Goal: Book appointment/travel/reservation

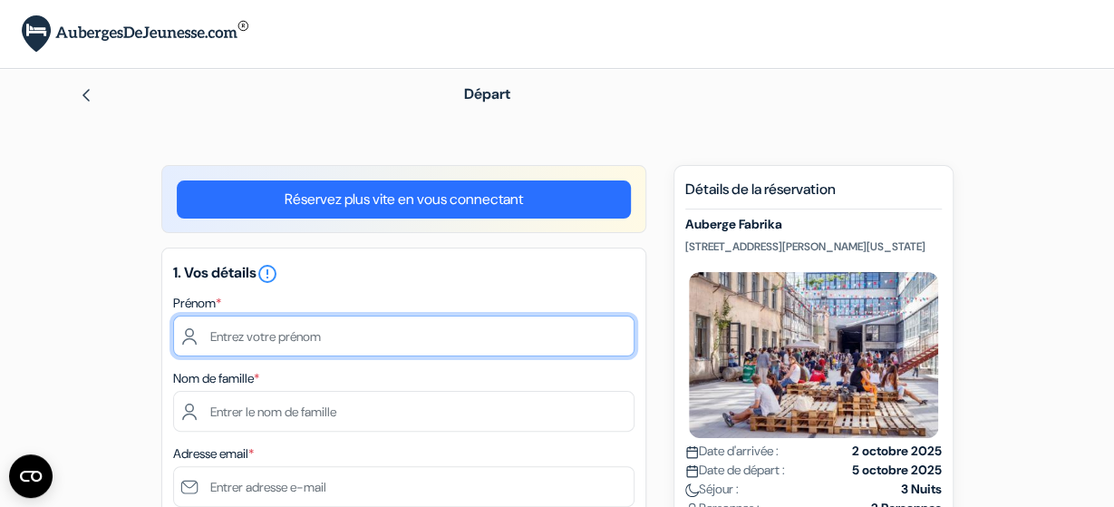
click at [400, 336] on input "text" at bounding box center [403, 336] width 461 height 41
type input "Lucile"
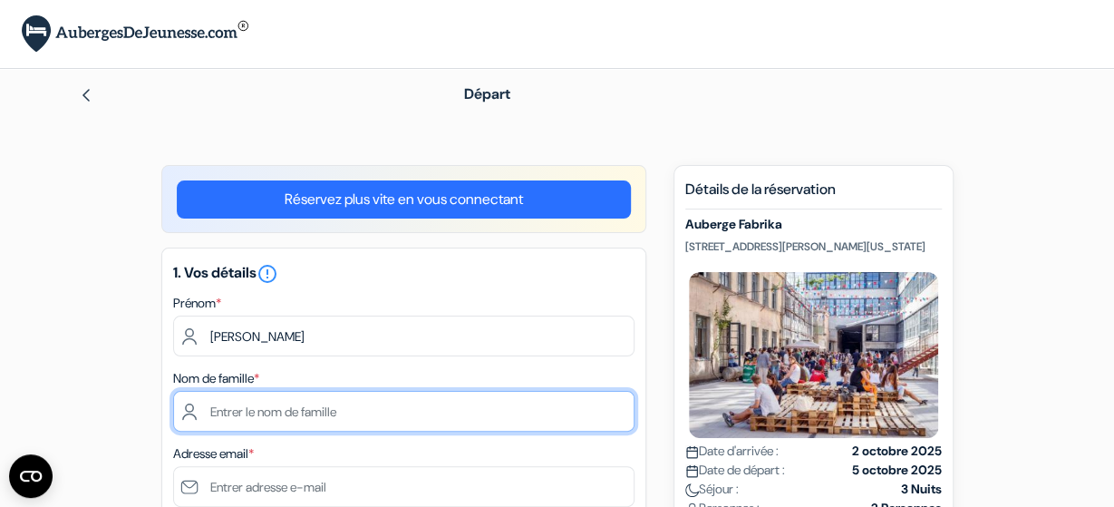
click at [286, 420] on input "text" at bounding box center [403, 411] width 461 height 41
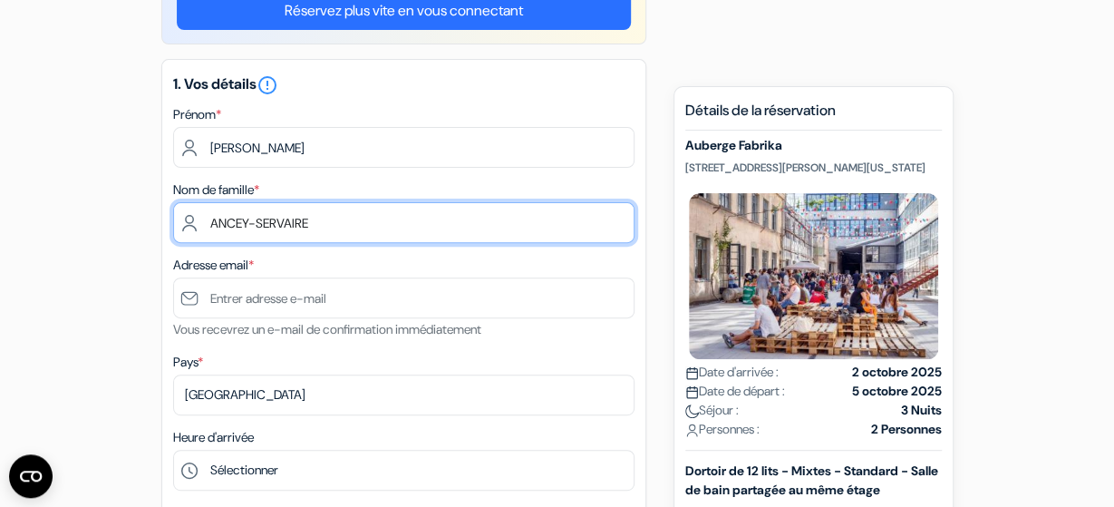
scroll to position [189, 0]
type input "ANCEY-SERVAIRE"
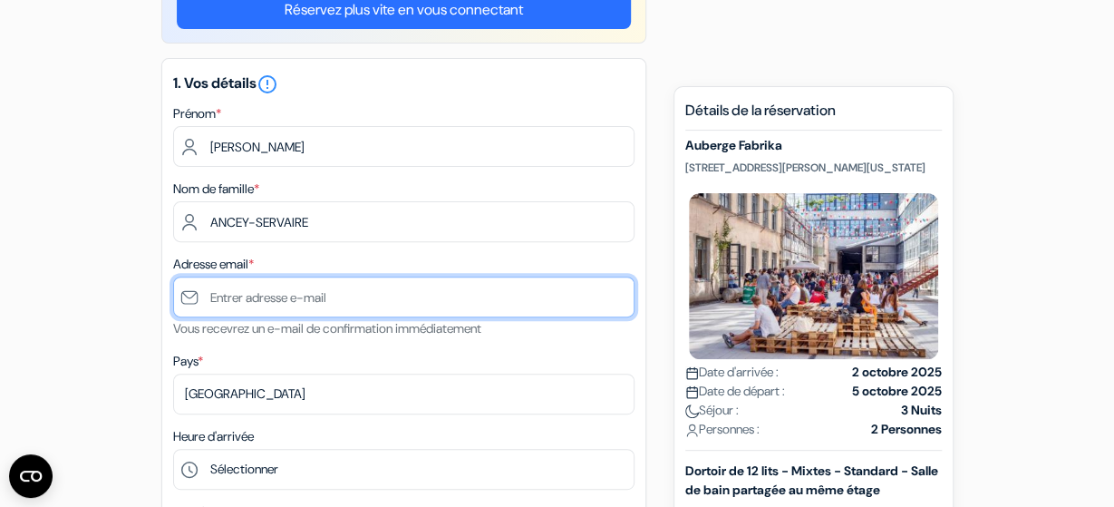
click at [249, 304] on input "text" at bounding box center [403, 297] width 461 height 41
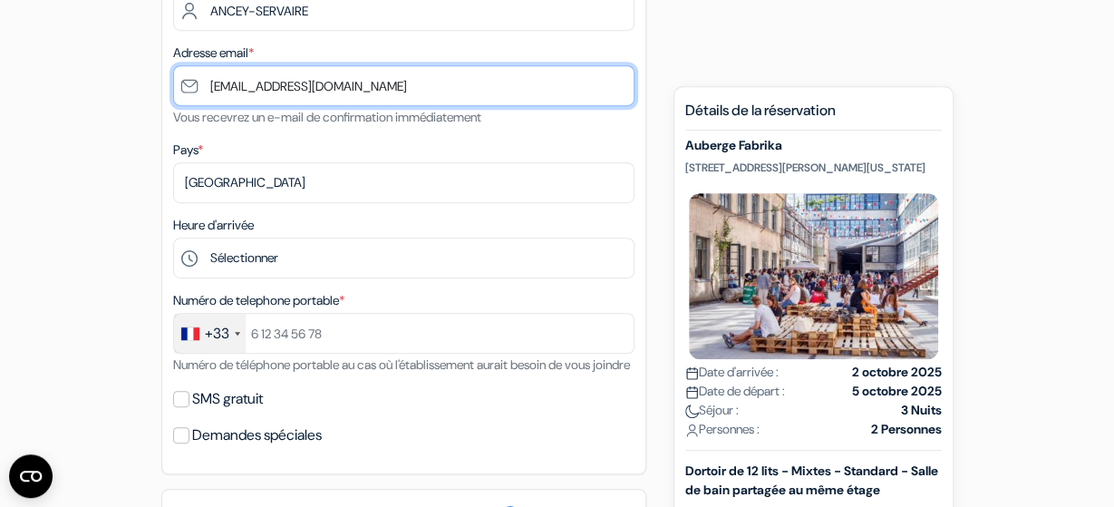
scroll to position [402, 0]
type input "lucile1307@gmail.com"
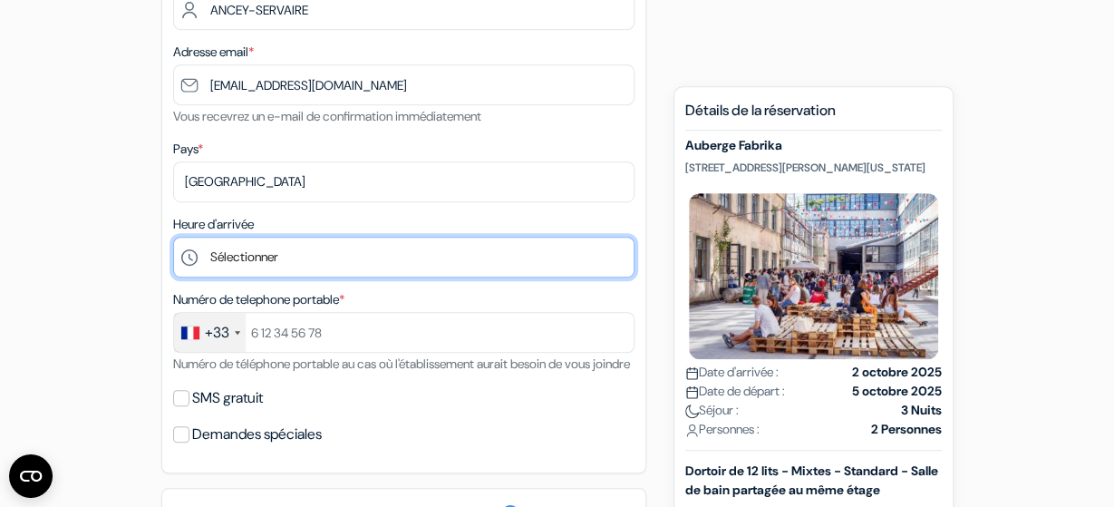
click at [173, 237] on select "Sélectionner 1:00 2:00 3:00 4:00 5:00 6:00 7:00 8:00 9:00 10:00 11:00 12:00 13:…" at bounding box center [403, 257] width 461 height 41
select select "15"
click option "15:00" at bounding box center [0, 0] width 0 height 0
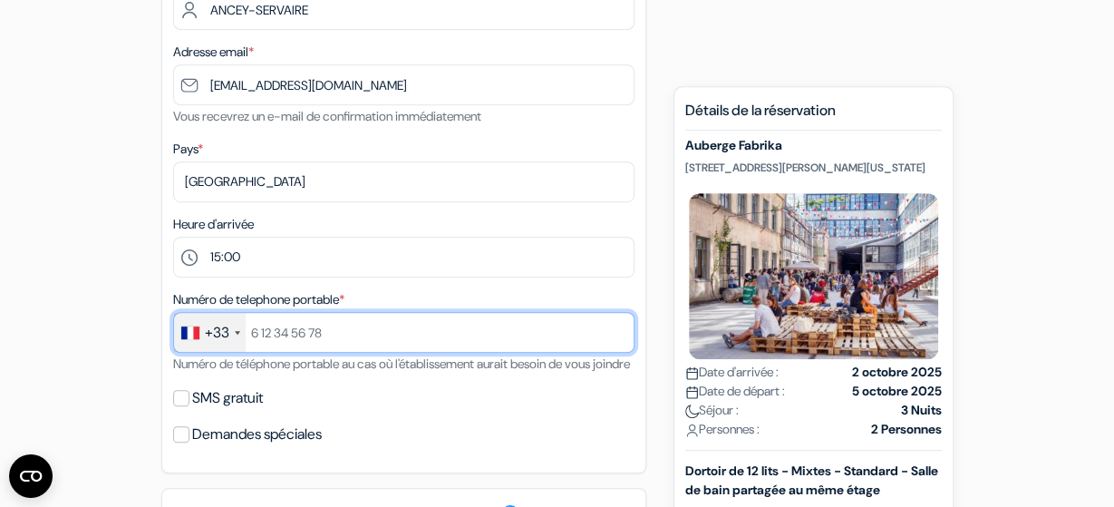
click at [308, 336] on input "text" at bounding box center [403, 332] width 461 height 41
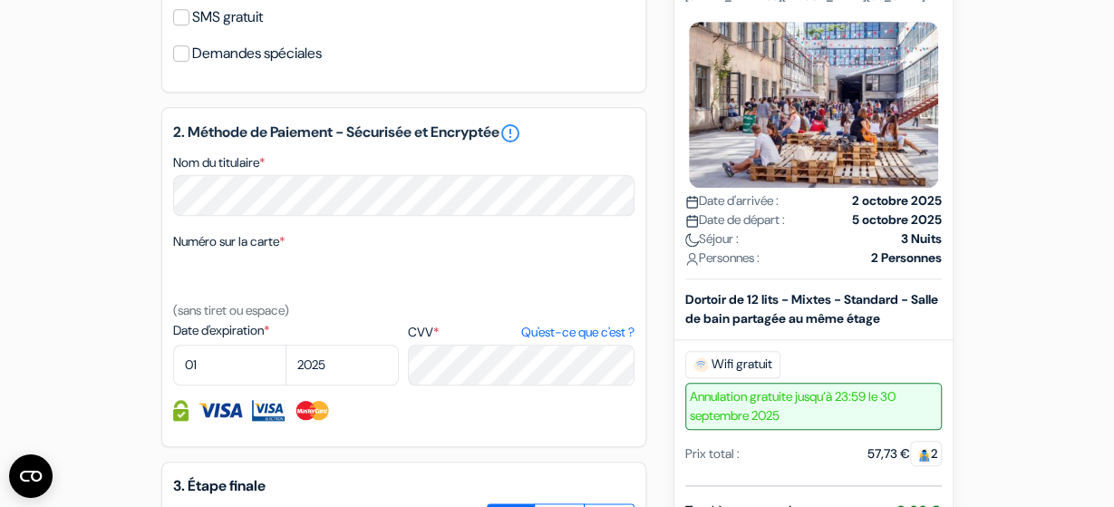
scroll to position [787, 0]
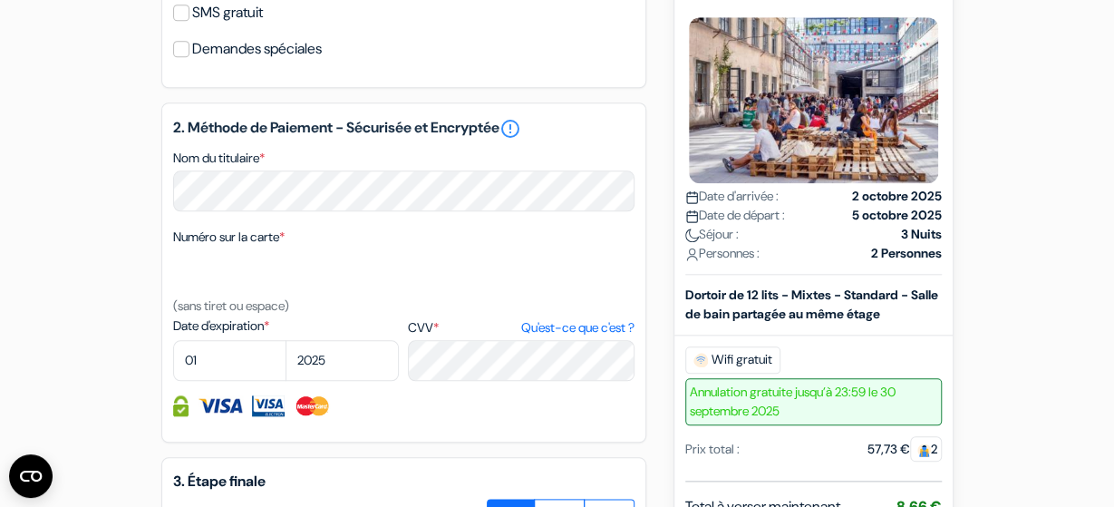
type input "781416402"
click at [173, 340] on select "01 02 03 04 05 06 07 08 09 10 11 12" at bounding box center [229, 360] width 113 height 41
select select "09"
click option "09" at bounding box center [0, 0] width 0 height 0
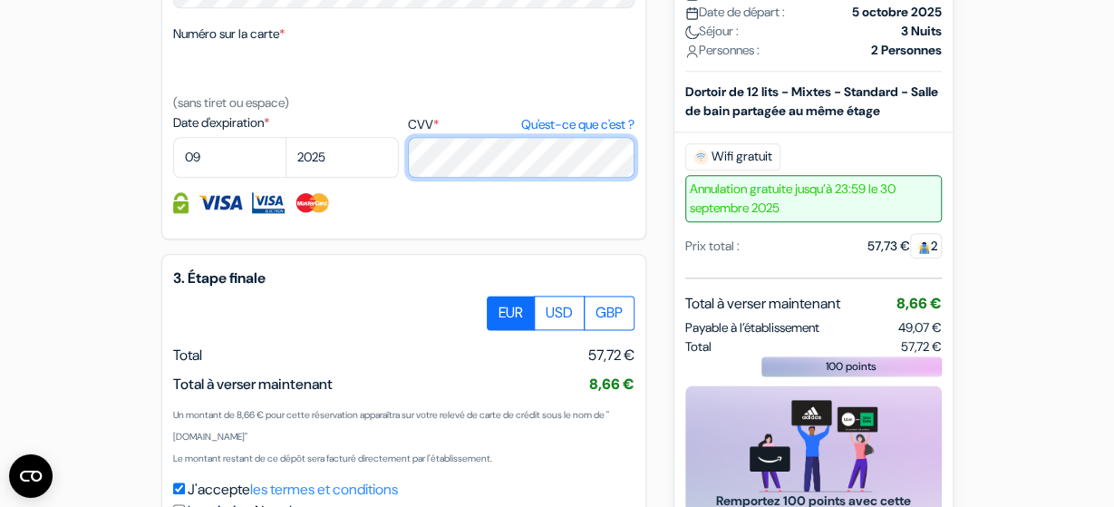
scroll to position [1182, 0]
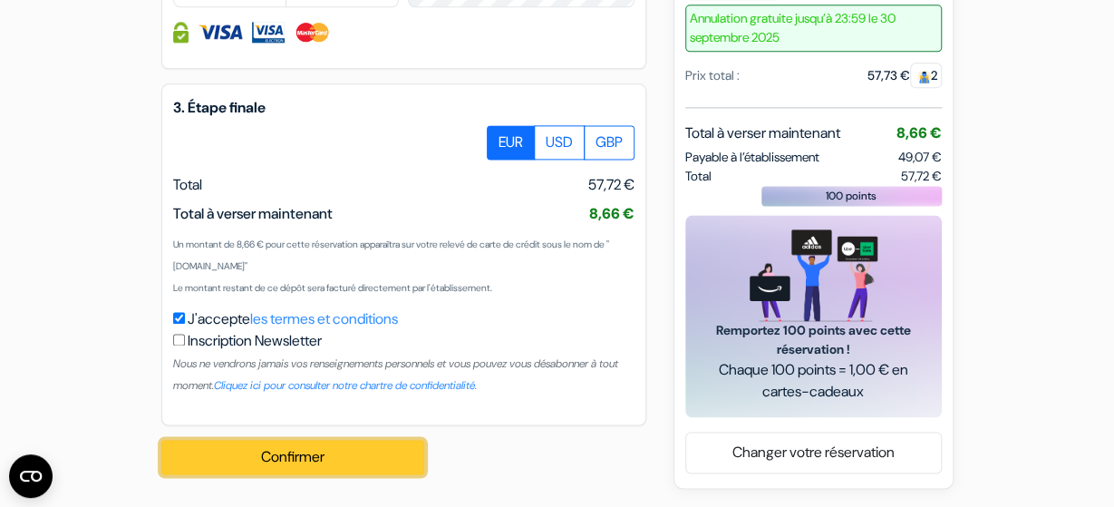
click at [294, 452] on button "Confirmer Loading..." at bounding box center [292, 457] width 263 height 34
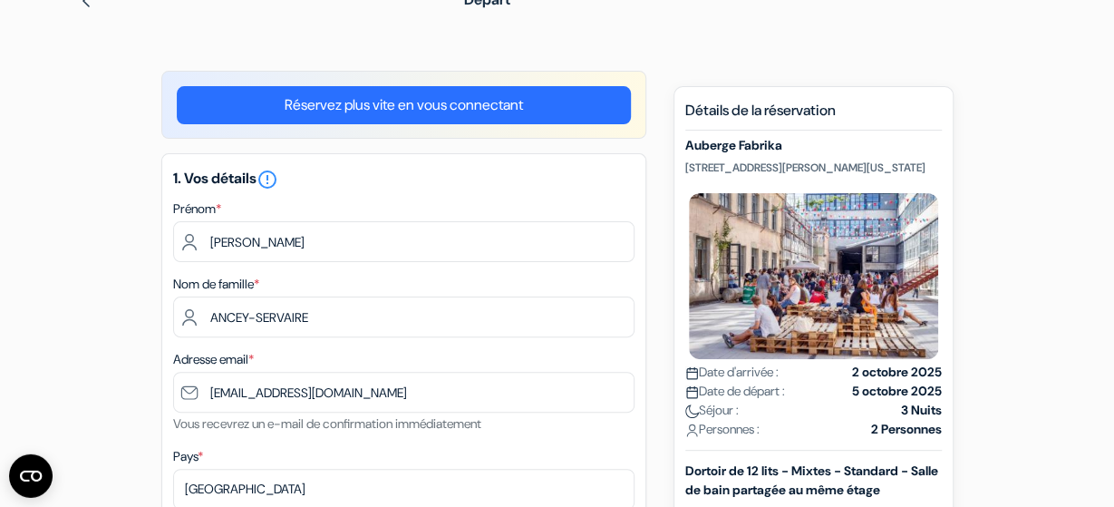
scroll to position [94, 0]
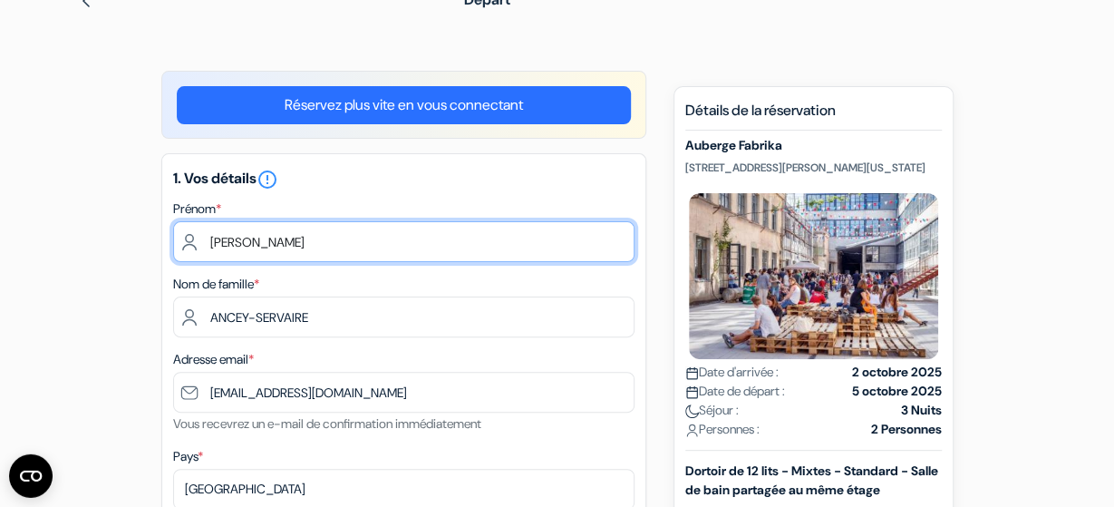
click at [246, 239] on input "Lucile" at bounding box center [403, 241] width 461 height 41
type input "l"
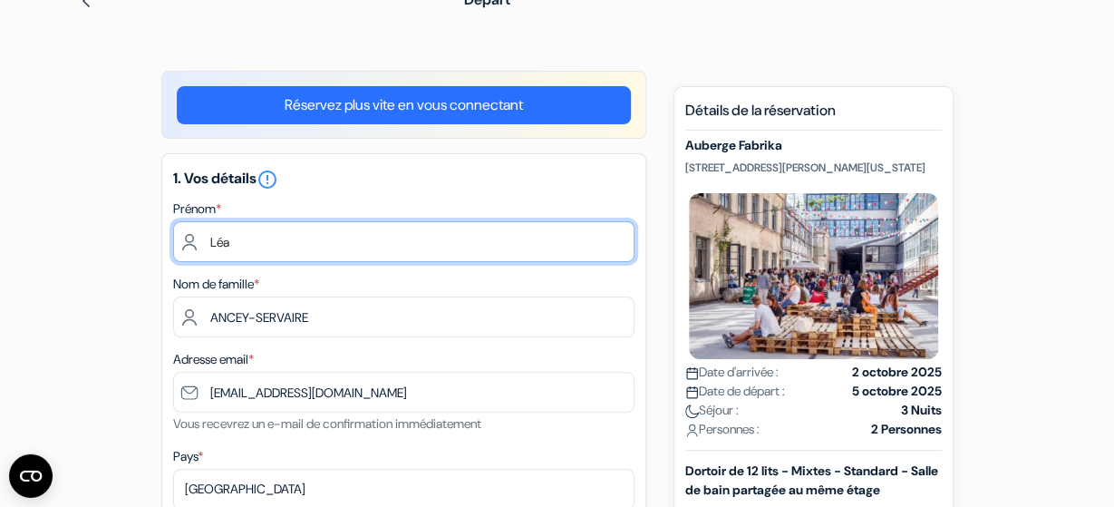
type input "Léa"
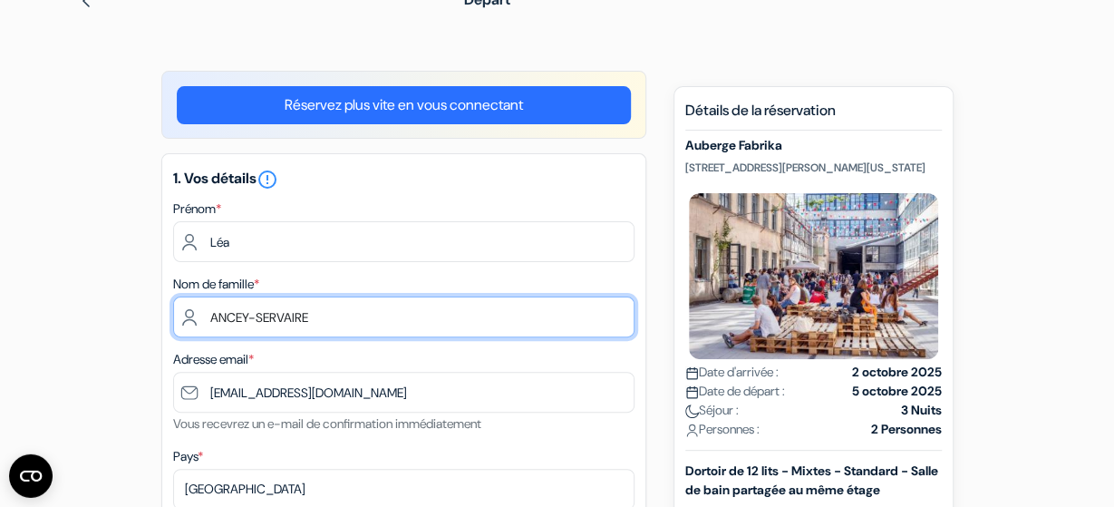
drag, startPoint x: 242, startPoint y: 334, endPoint x: 287, endPoint y: 316, distance: 48.5
click at [287, 316] on input "ANCEY-SERVAIRE" at bounding box center [403, 316] width 461 height 41
click at [327, 317] on input "ANCEY-SERVAIRE" at bounding box center [403, 316] width 461 height 41
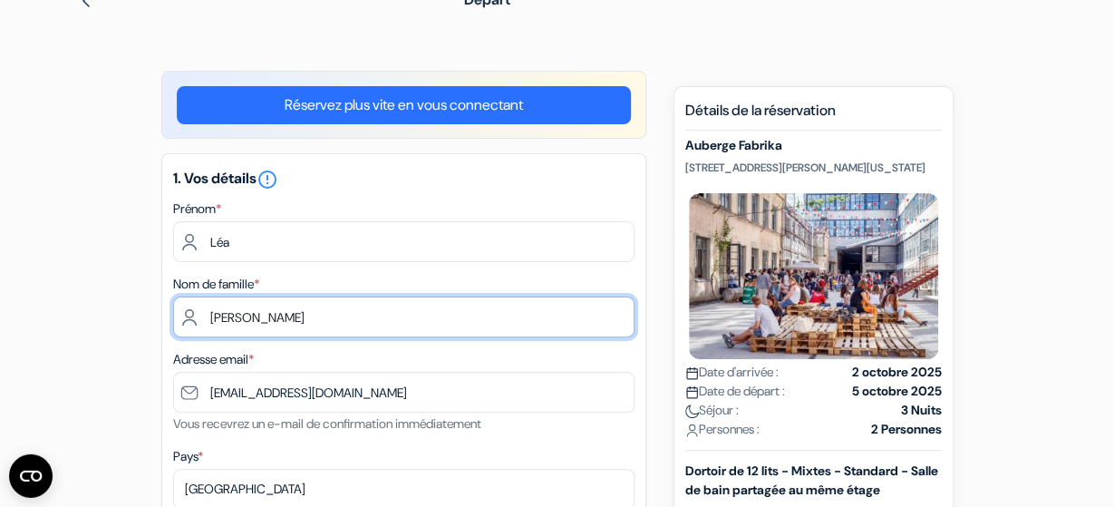
type input "CHEVALIER"
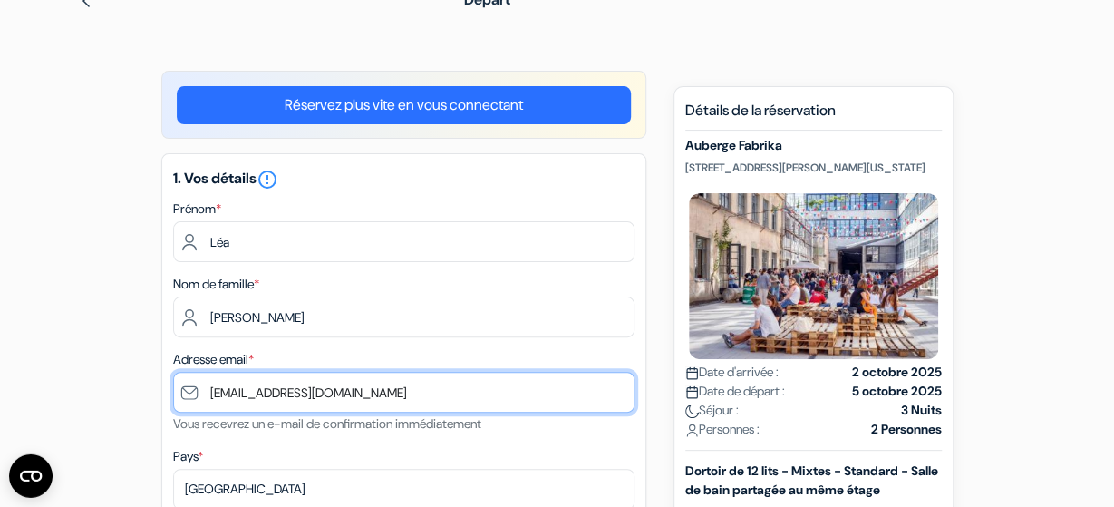
click at [336, 399] on input "lucile1307@gmail.com" at bounding box center [403, 392] width 461 height 41
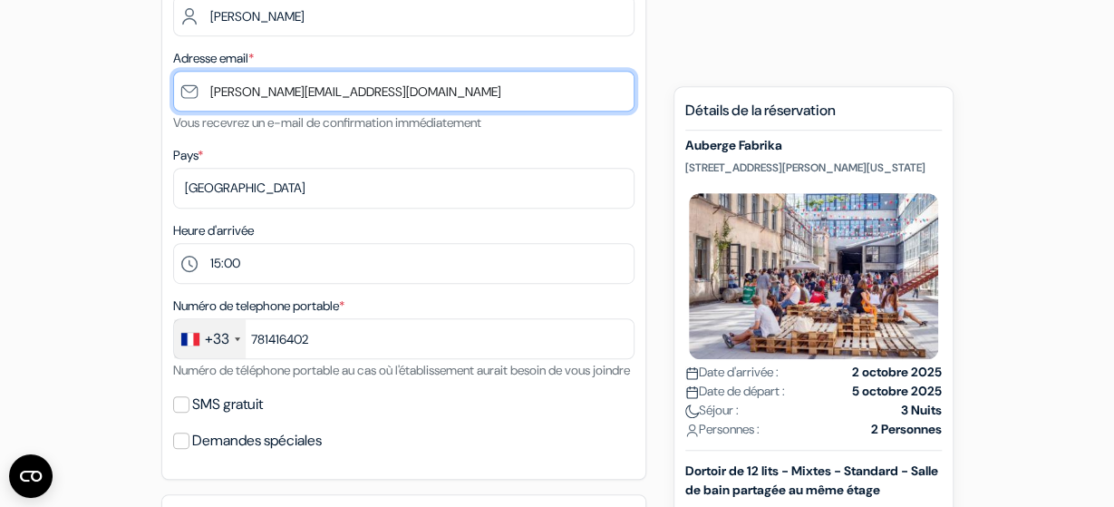
scroll to position [397, 0]
type input "[EMAIL_ADDRESS][DOMAIN_NAME]"
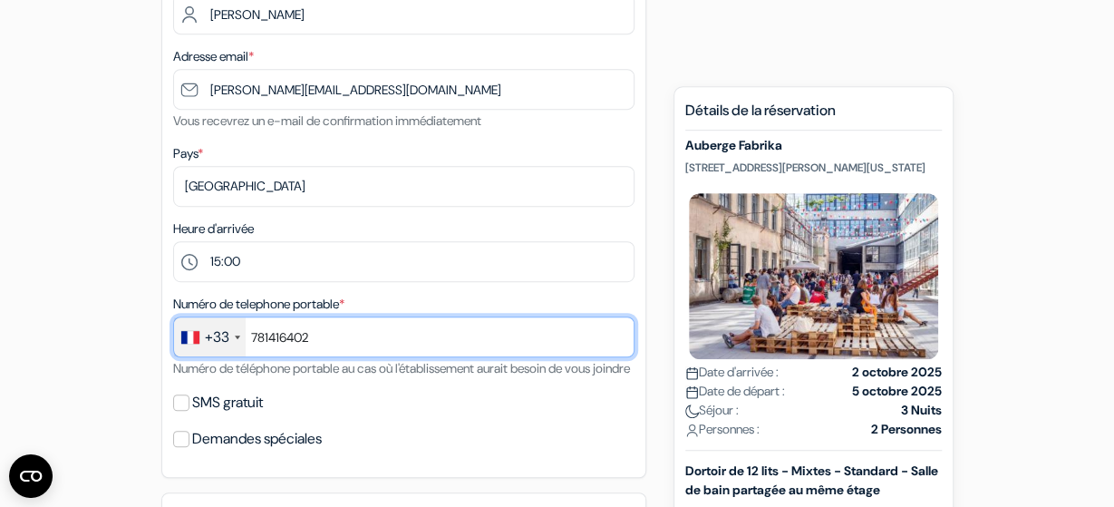
click at [307, 329] on input "781416402" at bounding box center [403, 336] width 461 height 41
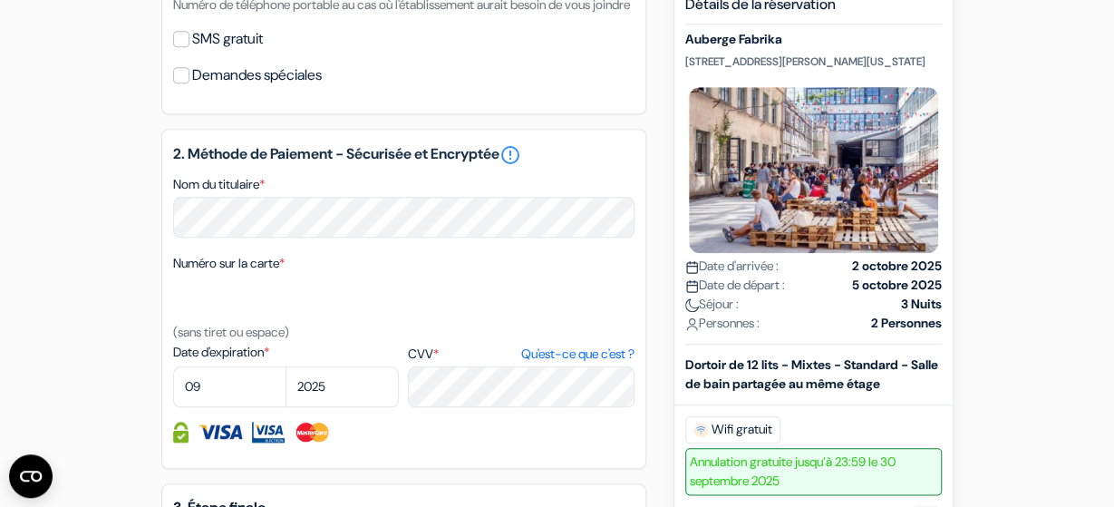
scroll to position [762, 0]
type input "769079342"
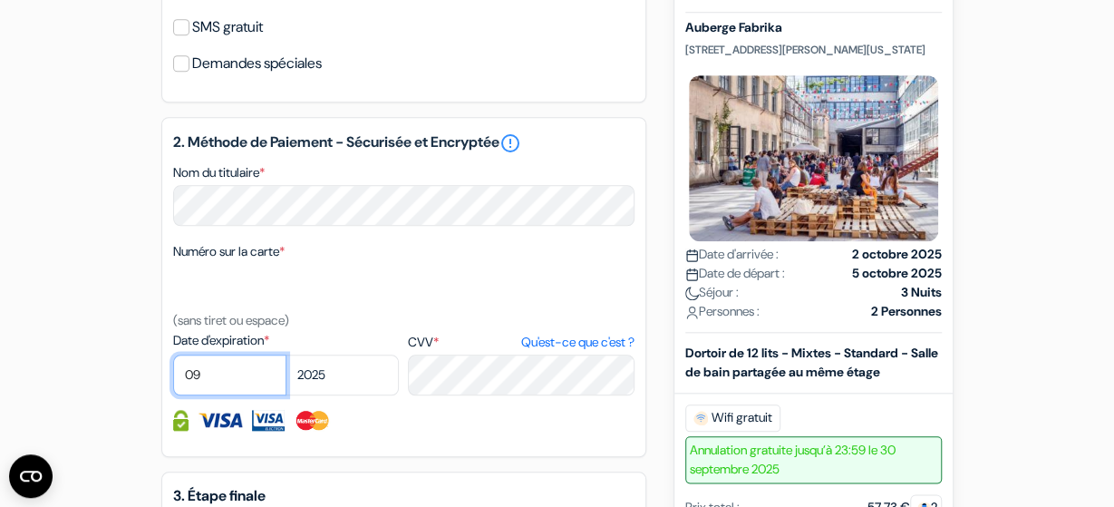
click at [173, 354] on select "01 02 03 04 05 06 07 08 09 10 11 12" at bounding box center [229, 374] width 113 height 41
select select "01"
click option "01" at bounding box center [0, 0] width 0 height 0
click at [286, 354] on select "2025 2026 2027 2028 2029 2030 2031 2032 2033 2034 2035 2036 2037 2038 2039 2040…" at bounding box center [342, 374] width 113 height 41
select select "2028"
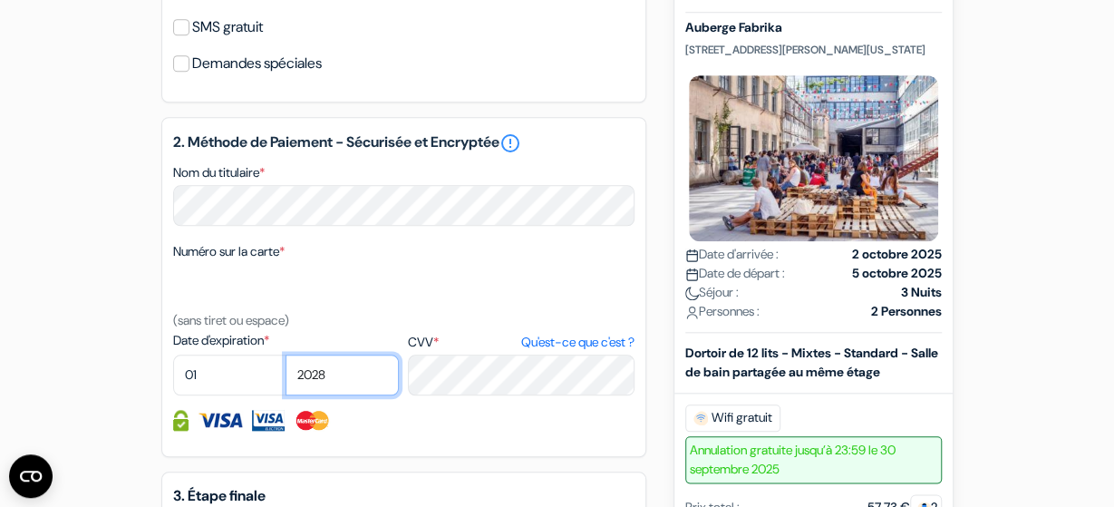
click option "2028" at bounding box center [0, 0] width 0 height 0
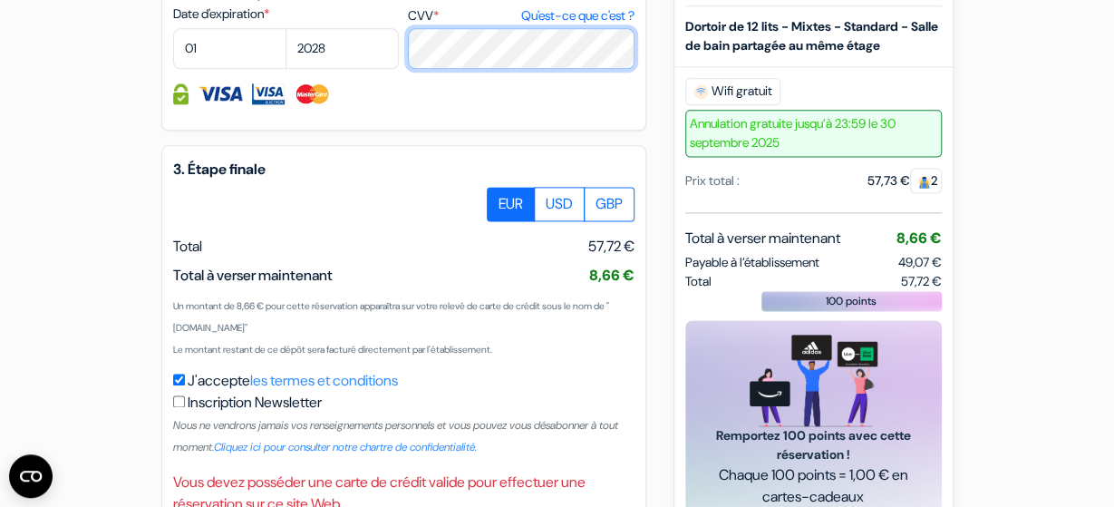
scroll to position [1226, 0]
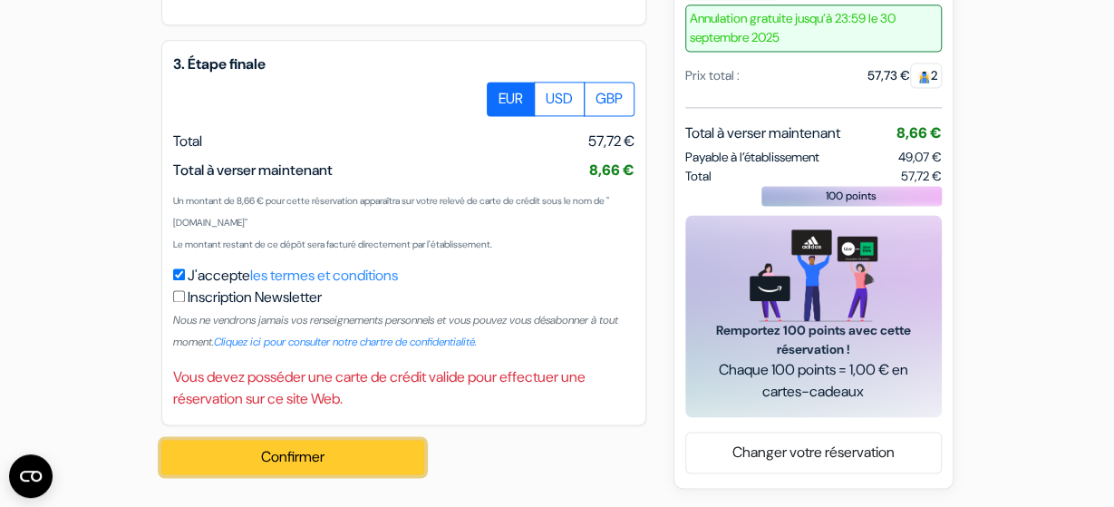
click at [318, 464] on button "Confirmer Loading..." at bounding box center [292, 457] width 263 height 34
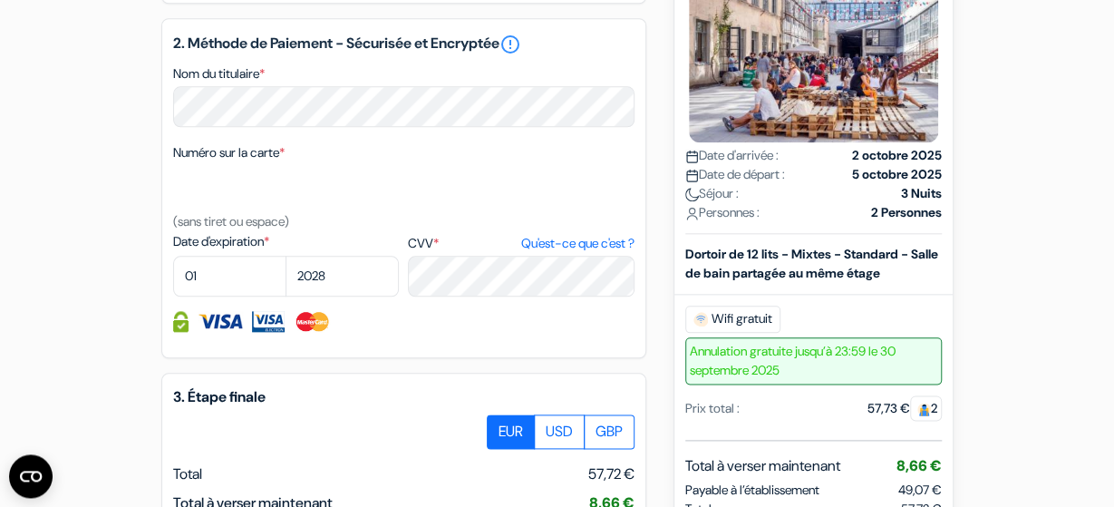
scroll to position [869, 0]
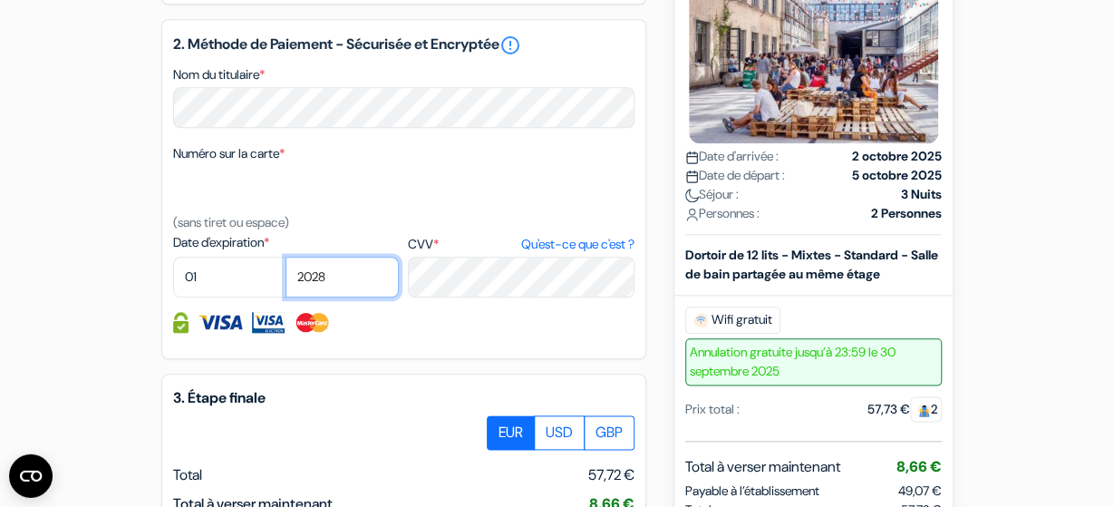
click at [286, 257] on select "2025 2026 2027 2028 2029 2030 2031 2032 2033 2034 2035 2036 2037 2038 2039 2040…" at bounding box center [342, 277] width 113 height 41
click at [371, 296] on select "2025 2026 2027 2028 2029 2030 2031 2032 2033 2034 2035 2036 2037 2038 2039 2040…" at bounding box center [342, 277] width 113 height 41
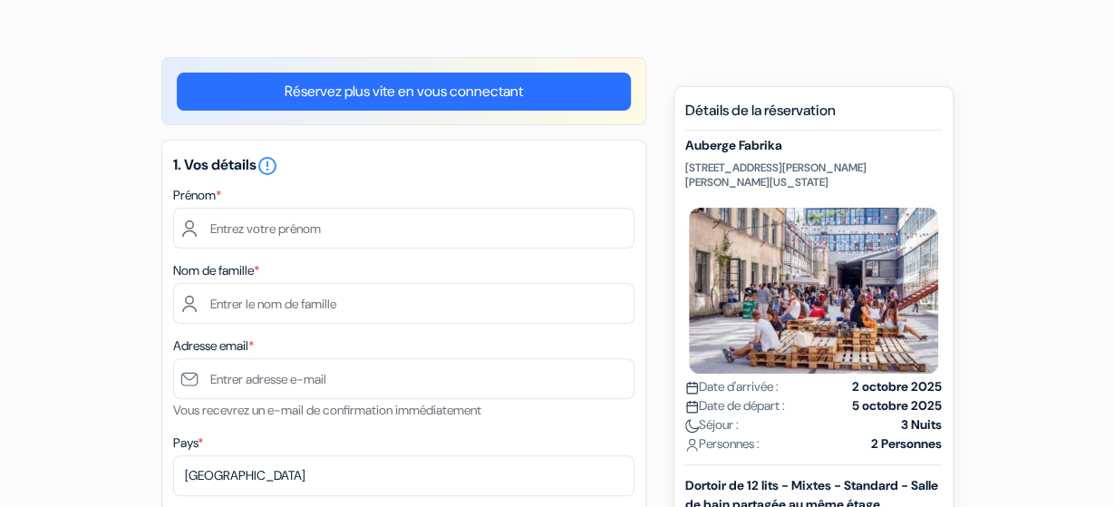
scroll to position [109, 0]
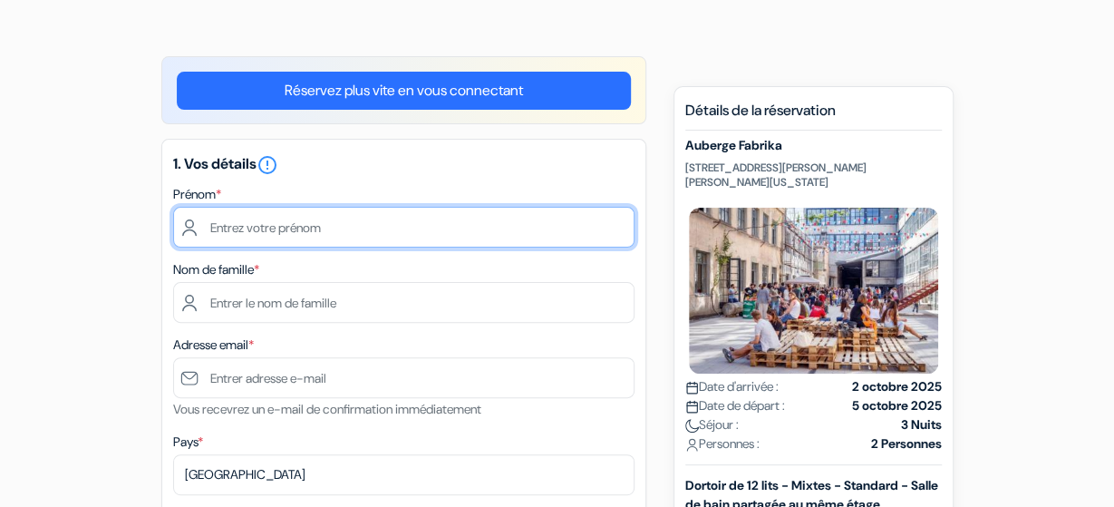
click at [262, 235] on input "text" at bounding box center [403, 227] width 461 height 41
type input "c"
type input "C"
type input "Léa"
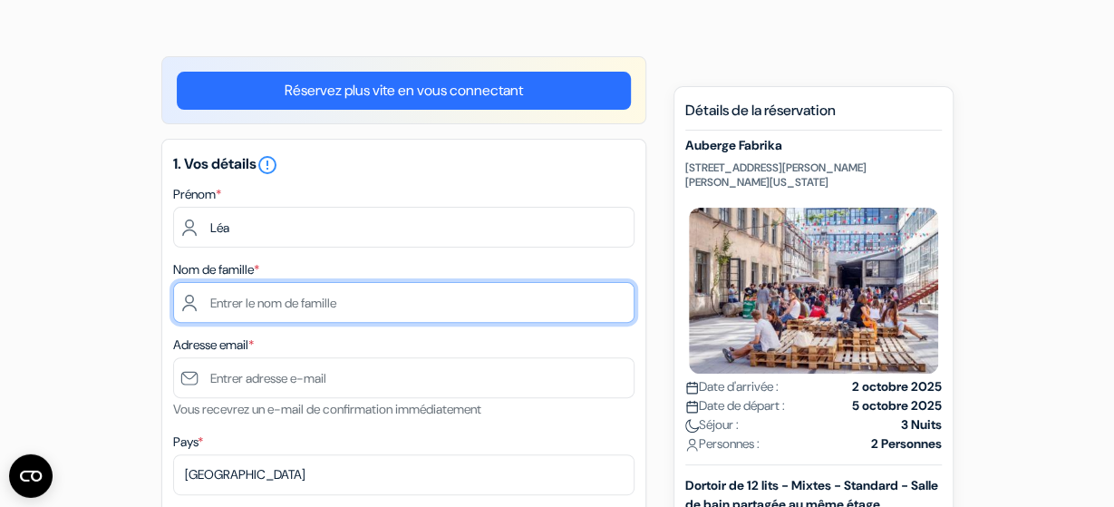
click at [207, 305] on input "text" at bounding box center [403, 302] width 461 height 41
type input "CHEVALIER"
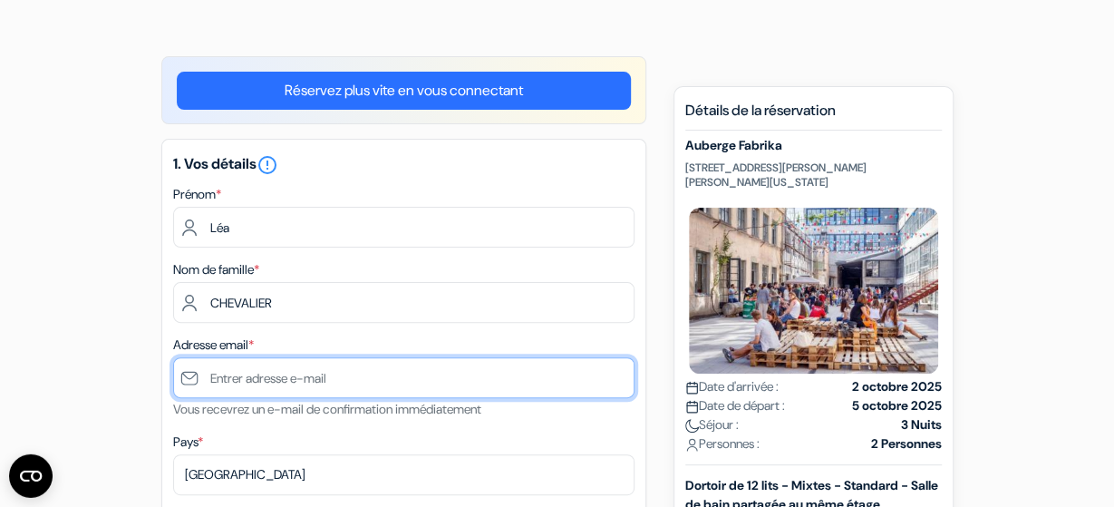
click at [226, 379] on input "text" at bounding box center [403, 377] width 461 height 41
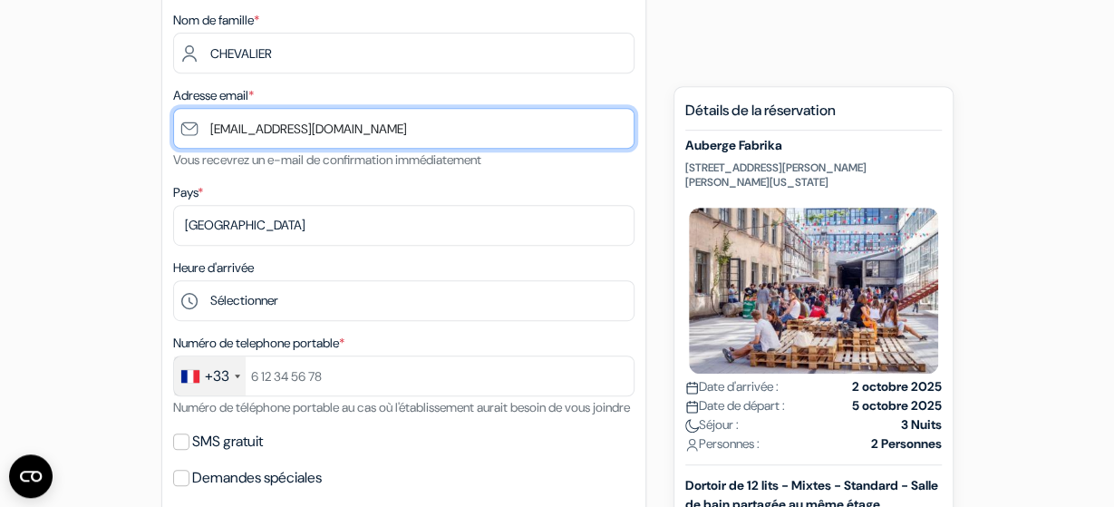
scroll to position [377, 0]
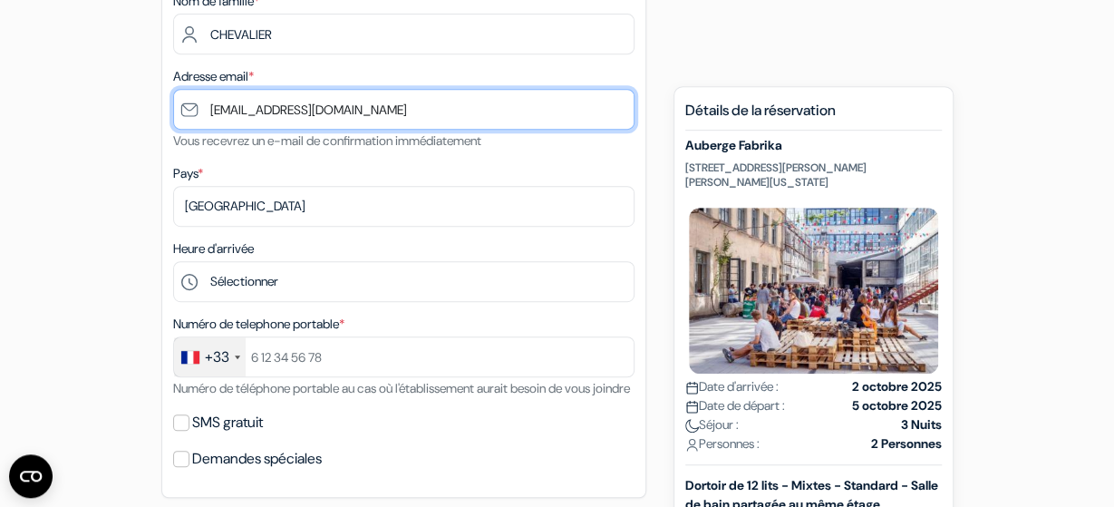
type input "[EMAIL_ADDRESS][DOMAIN_NAME]"
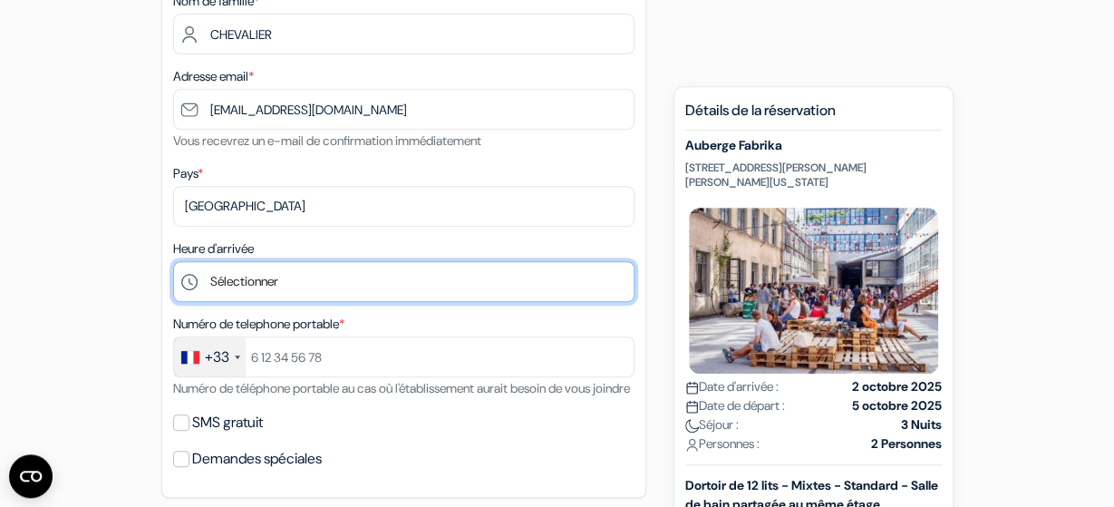
click at [173, 261] on select "Sélectionner 1:00 2:00 3:00 4:00 5:00 6:00 7:00 8:00 9:00 10:00 11:00 12:00 13:…" at bounding box center [403, 281] width 461 height 41
select select "15"
click option "15:00" at bounding box center [0, 0] width 0 height 0
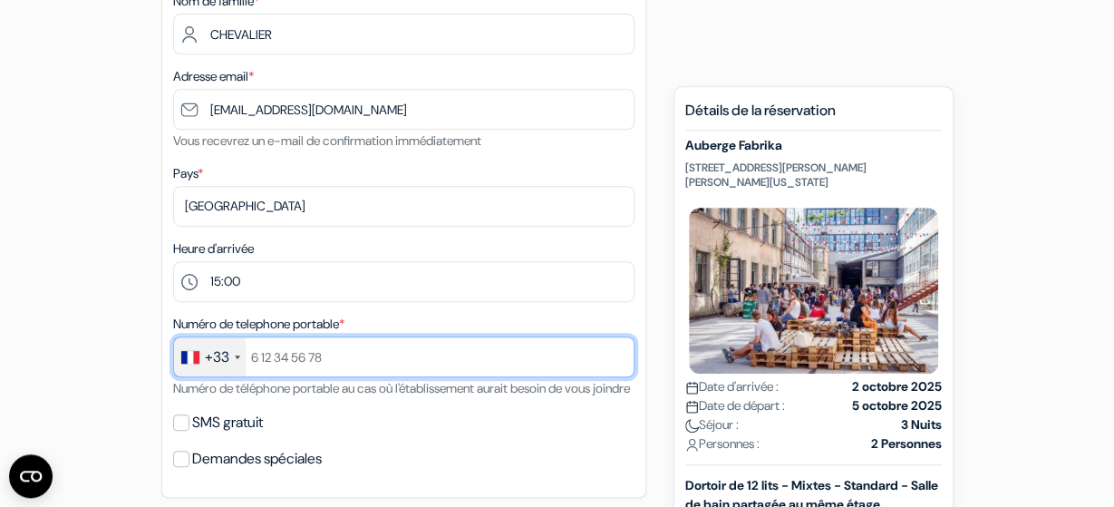
click at [278, 359] on input "text" at bounding box center [403, 356] width 461 height 41
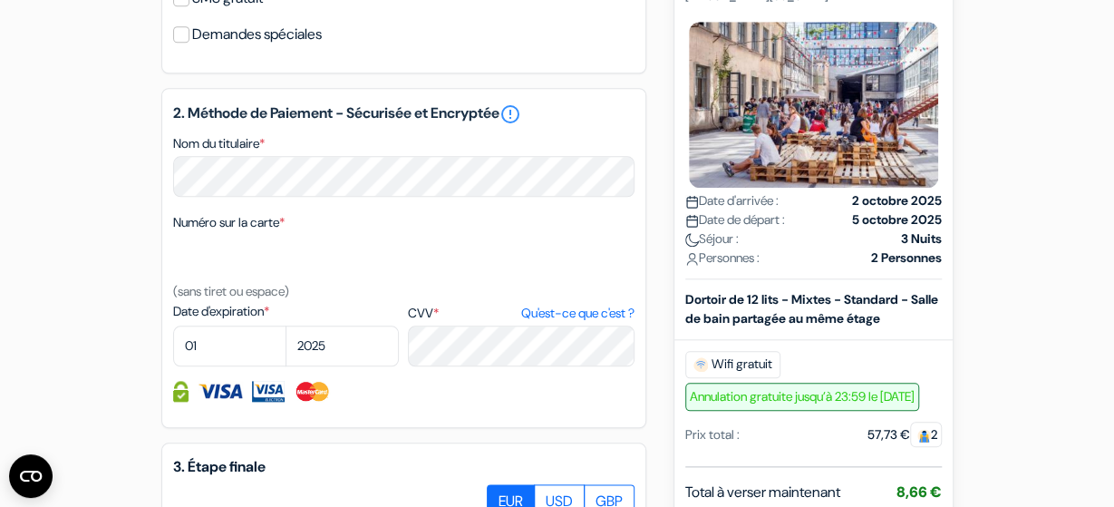
scroll to position [803, 0]
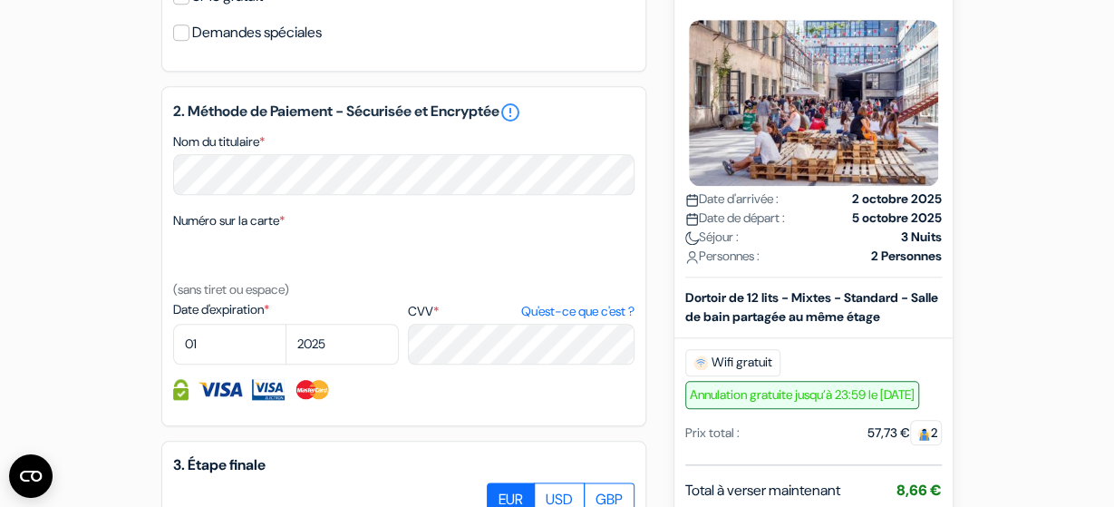
type input "769079342"
click at [286, 324] on select "2025 2026 2027 2028 2029 2030 2031 2032 2033 2034 2035 2036 2037 2038 2039 2040…" at bounding box center [342, 344] width 113 height 41
select select "2028"
click option "2028" at bounding box center [0, 0] width 0 height 0
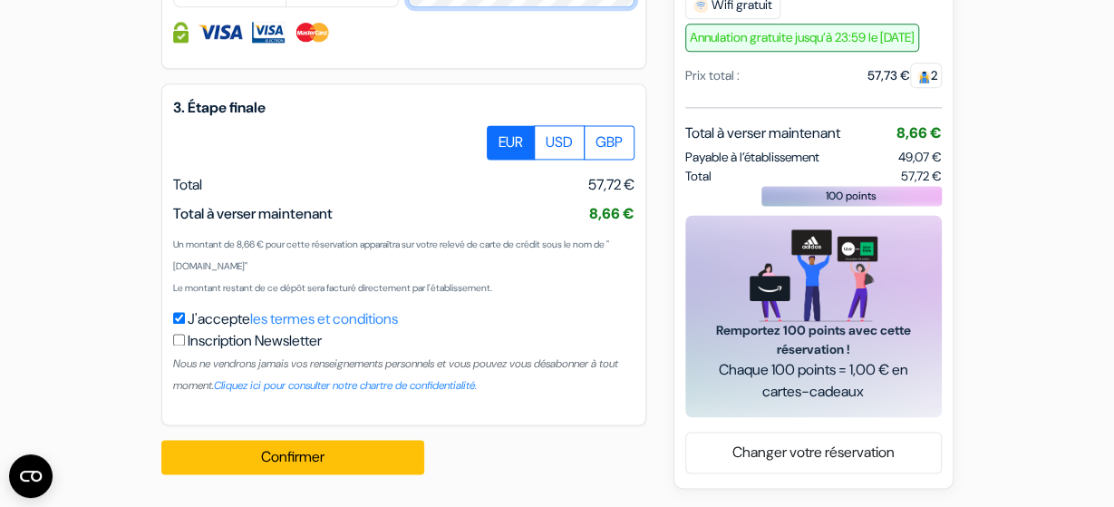
scroll to position [1182, 0]
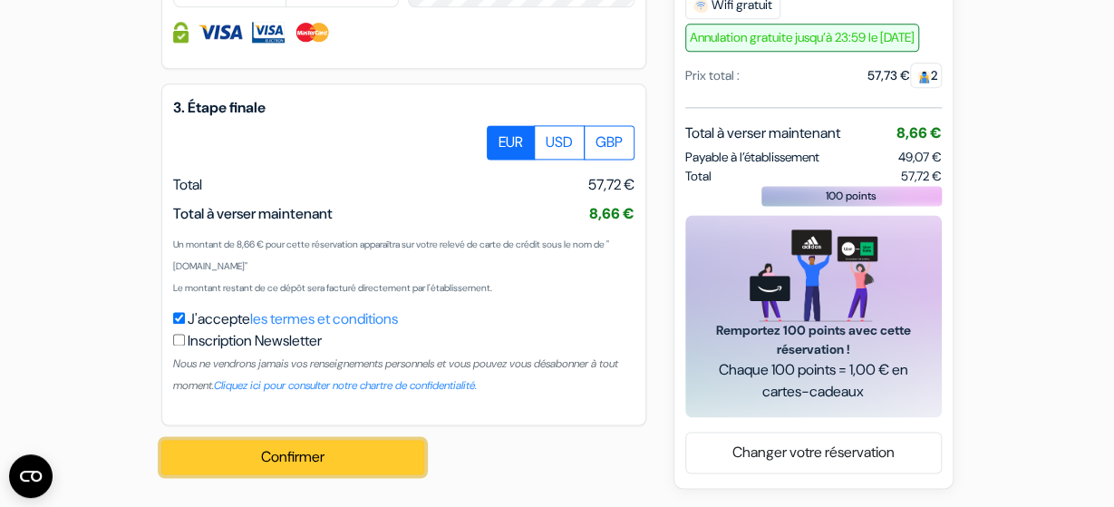
click at [332, 450] on button "Confirmer Loading..." at bounding box center [292, 457] width 263 height 34
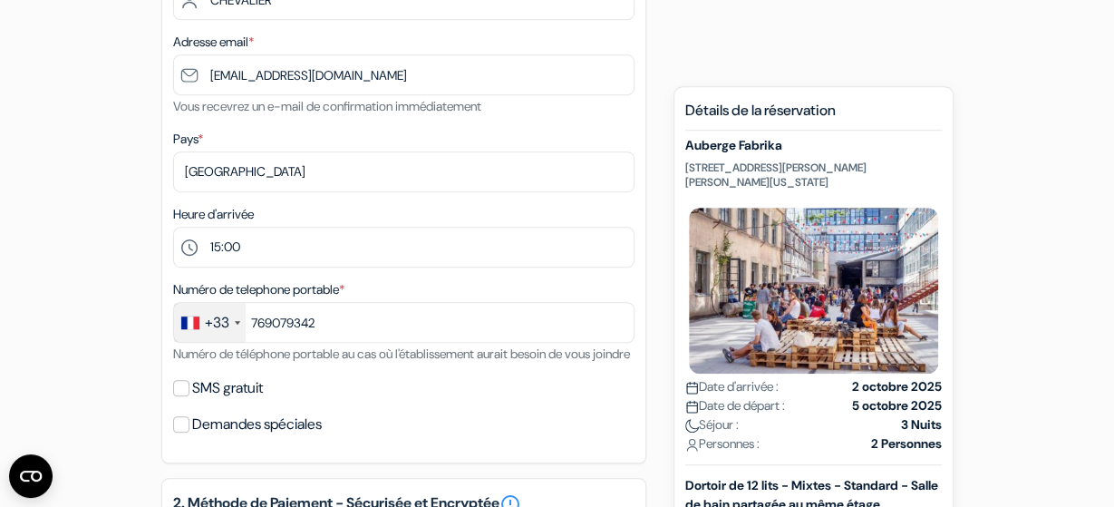
scroll to position [412, 0]
